Goal: Obtain resource: Download file/media

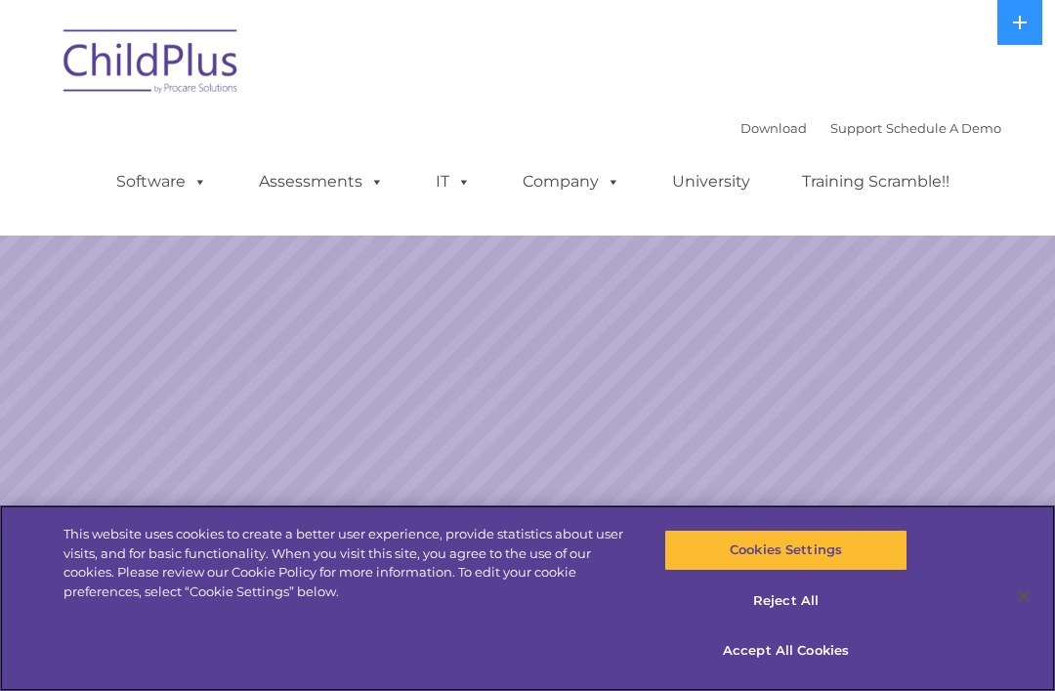
select select "MEDIUM"
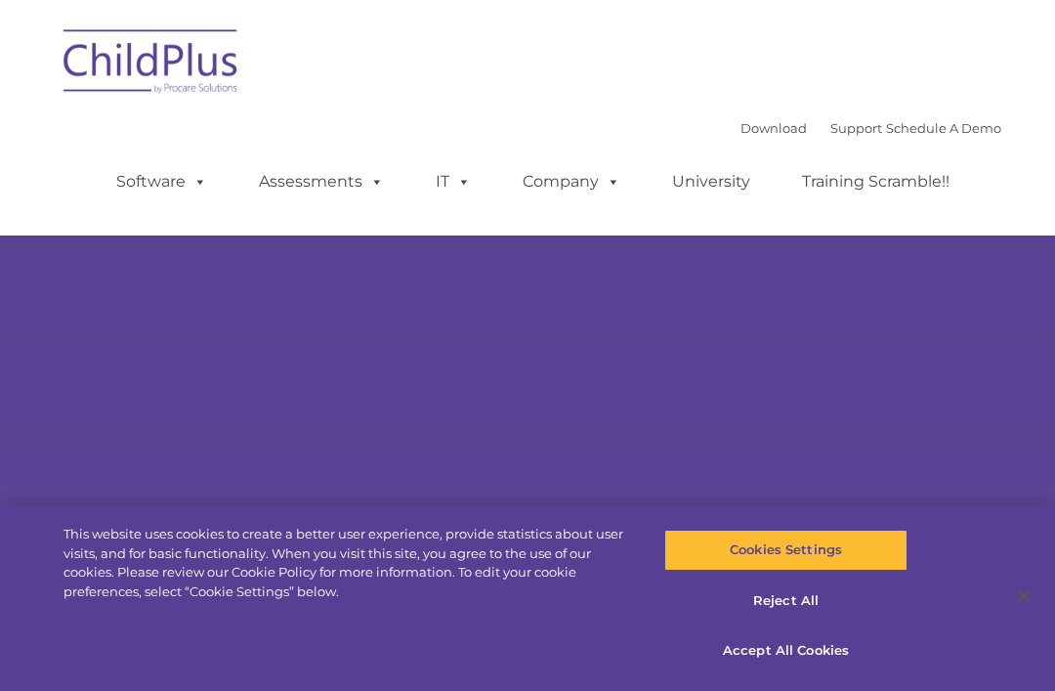
scroll to position [101, 0]
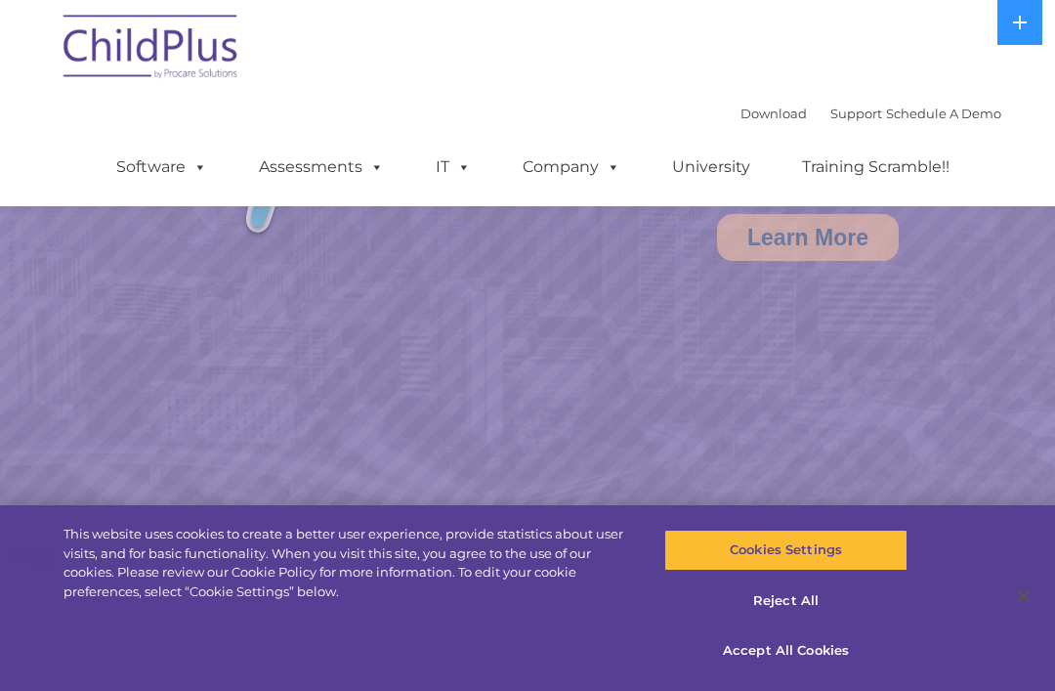
select select "MEDIUM"
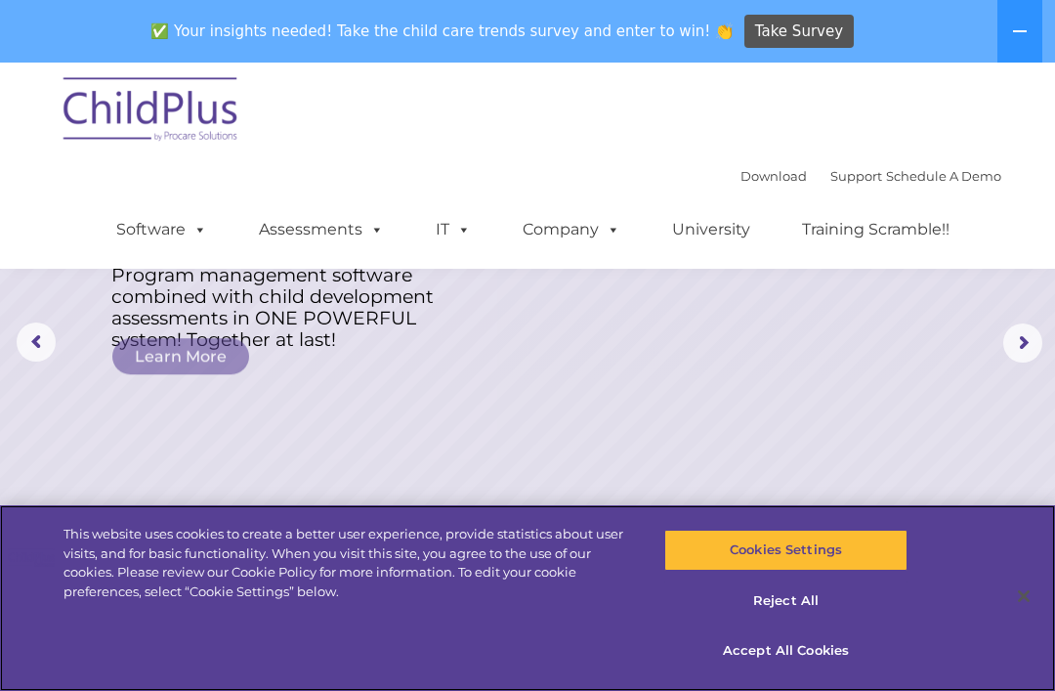
scroll to position [0, 0]
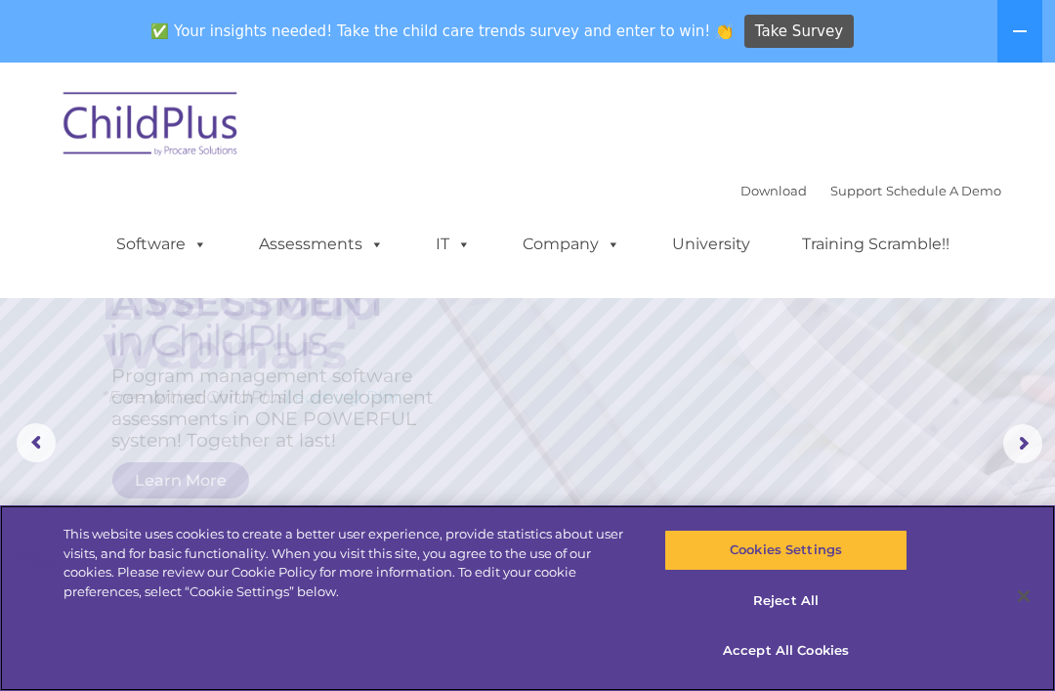
click at [616, 656] on div "This website uses cookies to create a better user experience, provide statistic…" at bounding box center [527, 598] width 1055 height 186
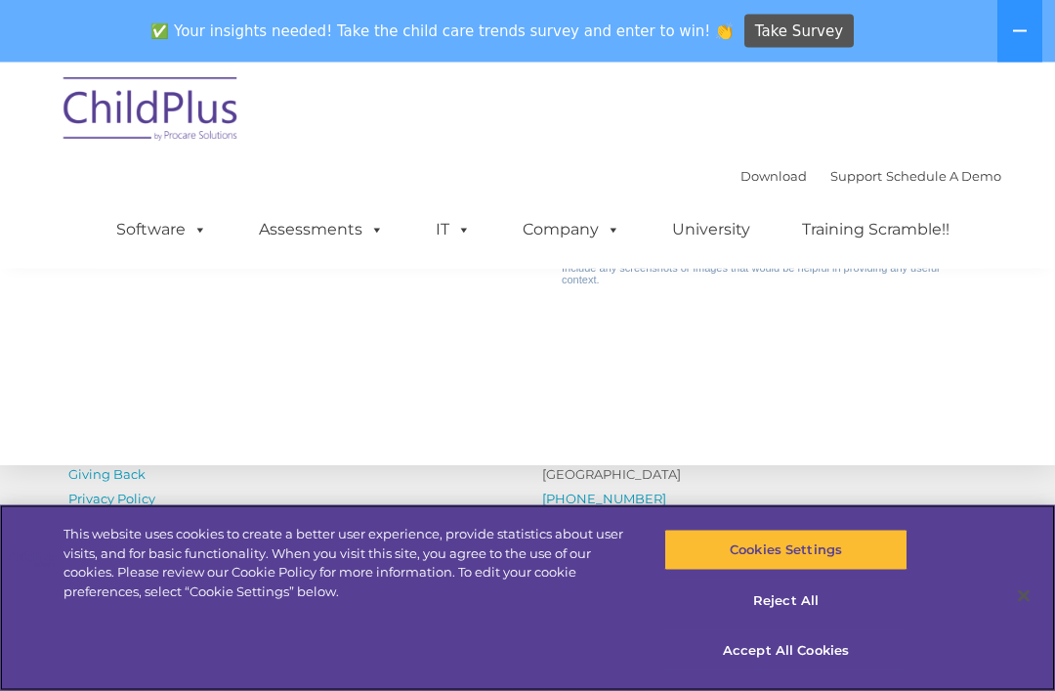
scroll to position [2341, 0]
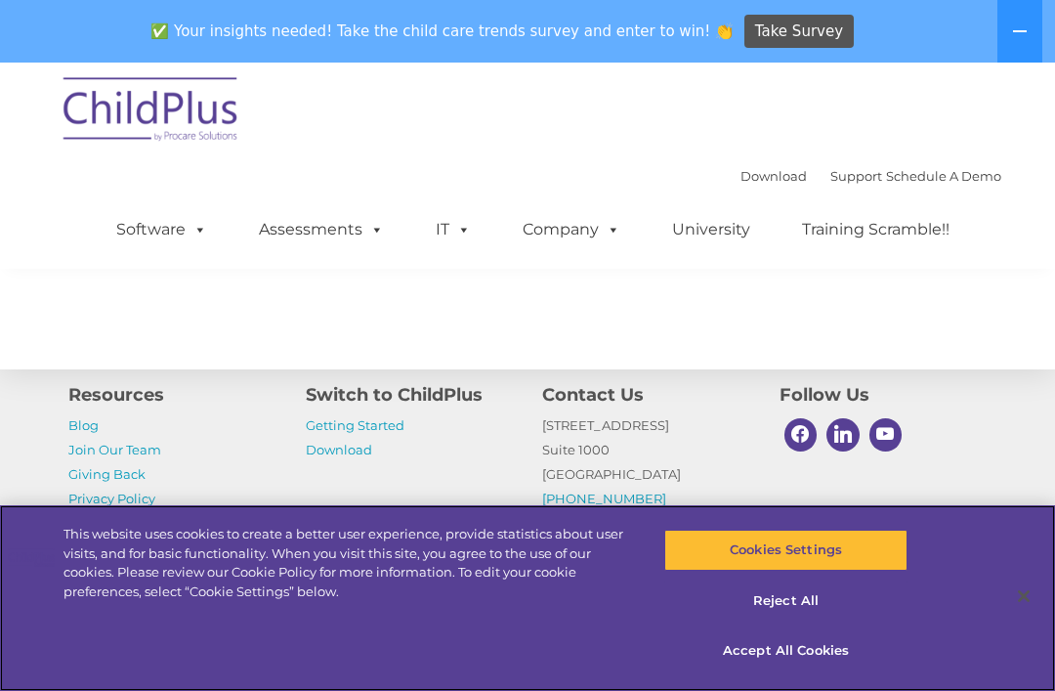
click at [831, 671] on button "Accept All Cookies" at bounding box center [786, 650] width 242 height 41
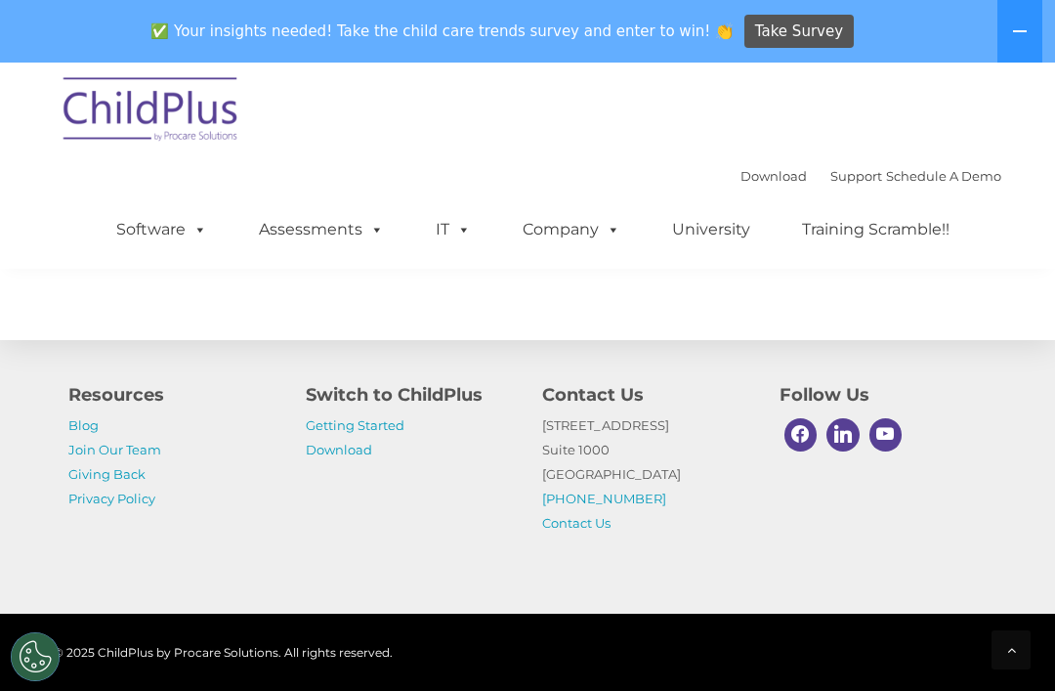
scroll to position [2375, 0]
click at [402, 433] on link "Getting Started" at bounding box center [355, 425] width 99 height 16
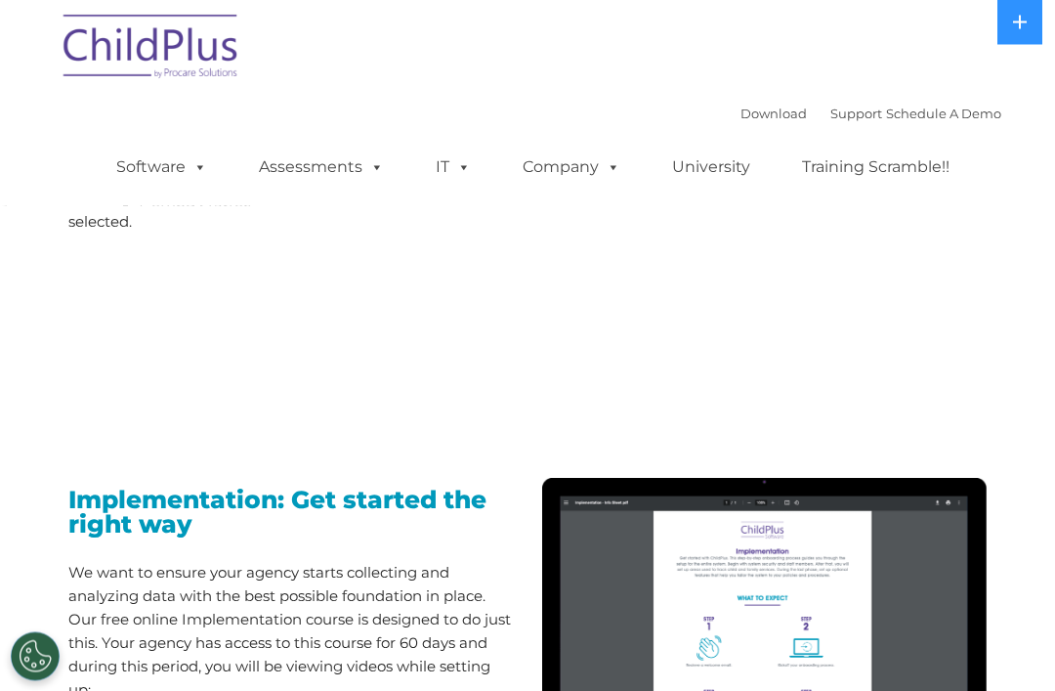
scroll to position [1614, 0]
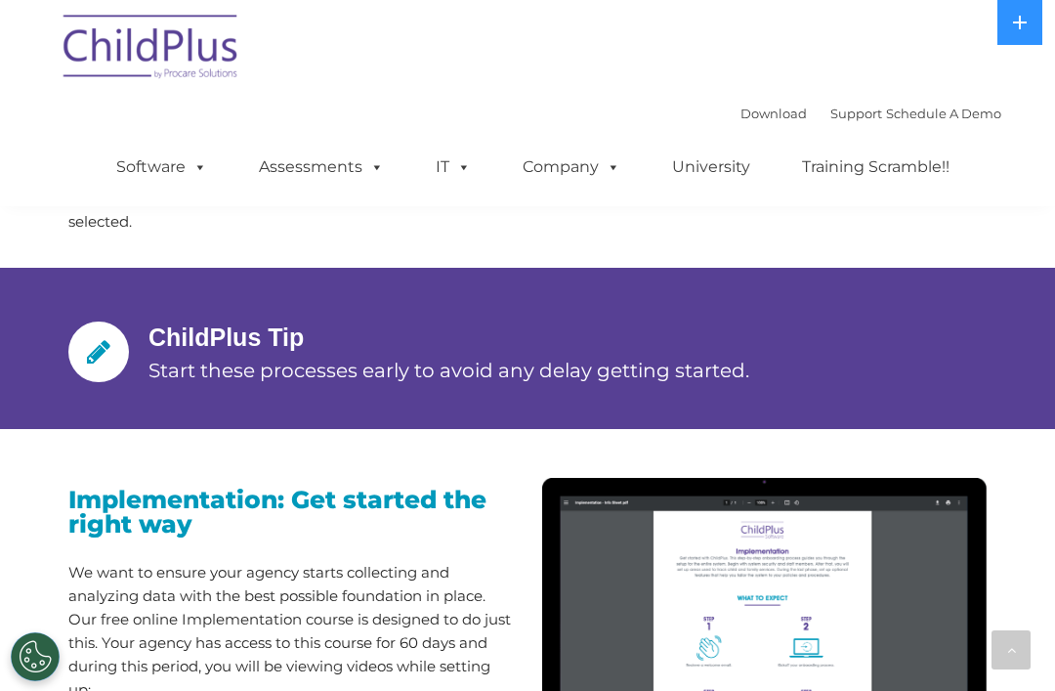
click at [763, 113] on link "Download" at bounding box center [774, 114] width 66 height 16
